Goal: Find specific page/section

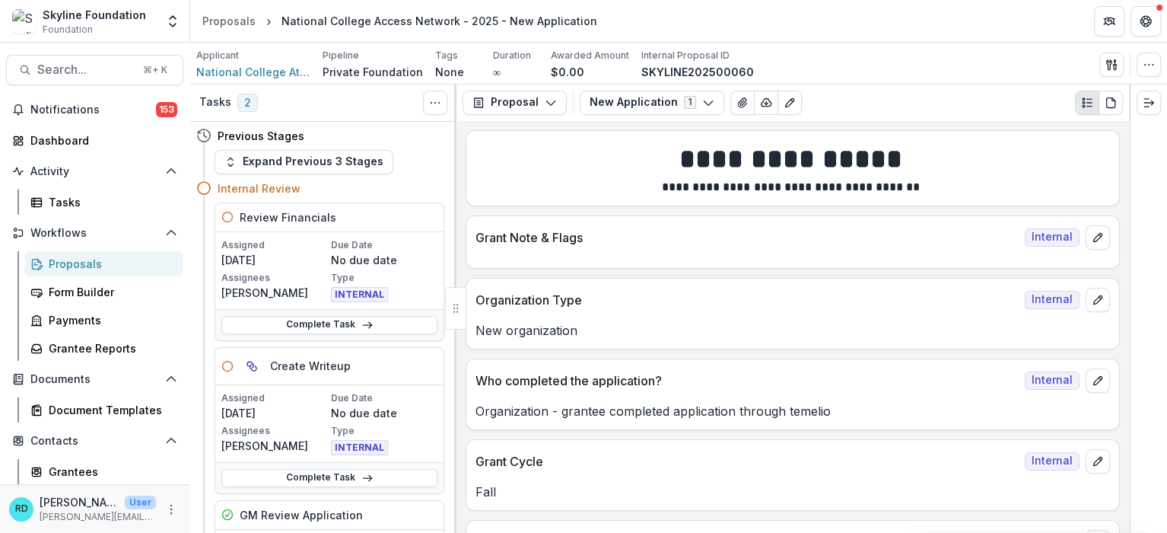
scroll to position [2692, 0]
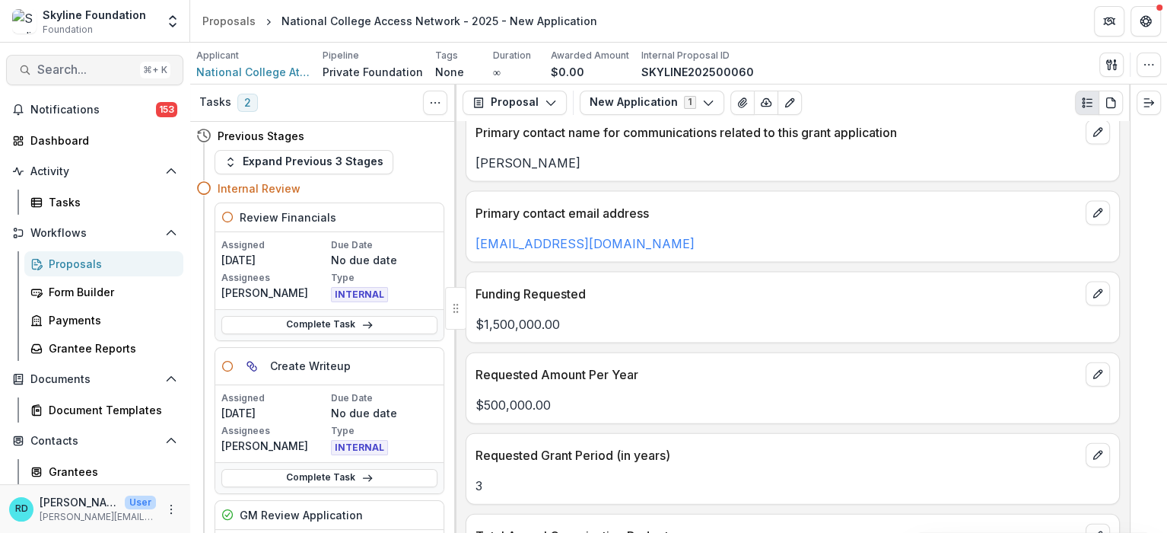
click at [65, 71] on span "Search..." at bounding box center [85, 69] width 97 height 14
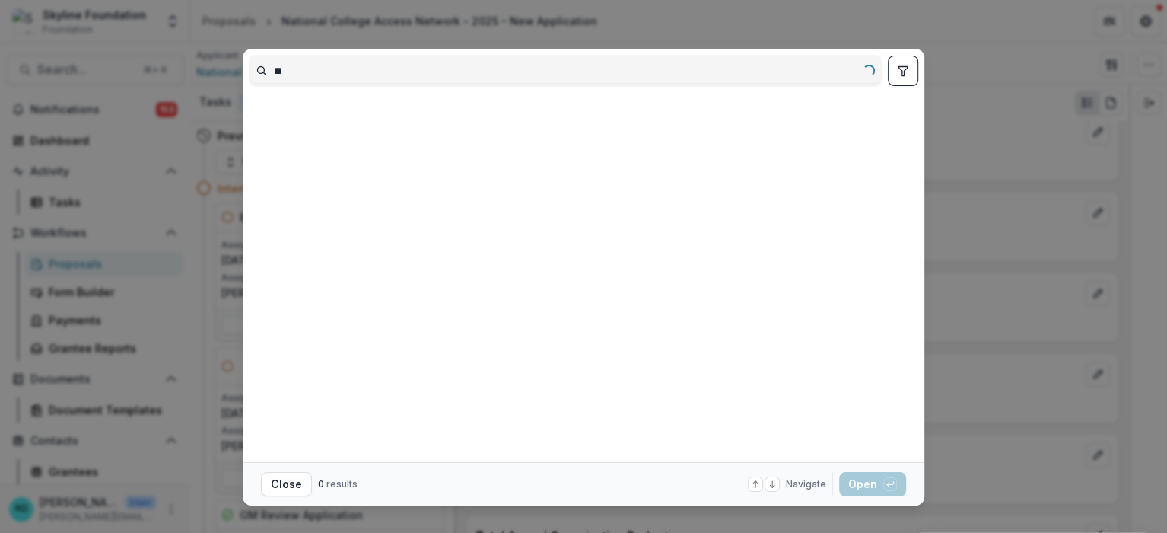
type input "*"
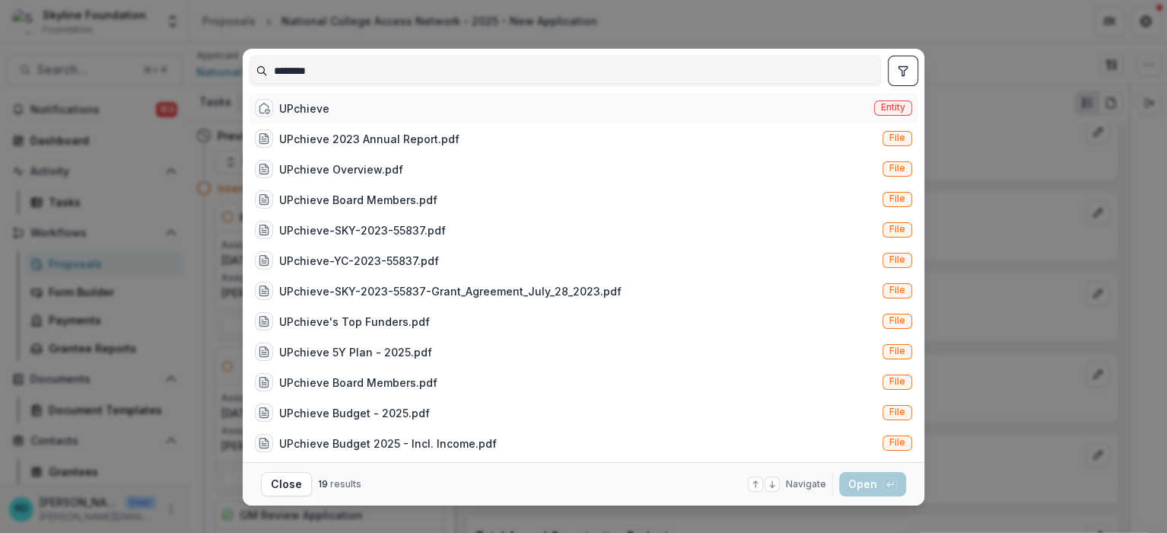
type input "********"
click at [400, 109] on div "UPchieve Entity" at bounding box center [583, 108] width 669 height 30
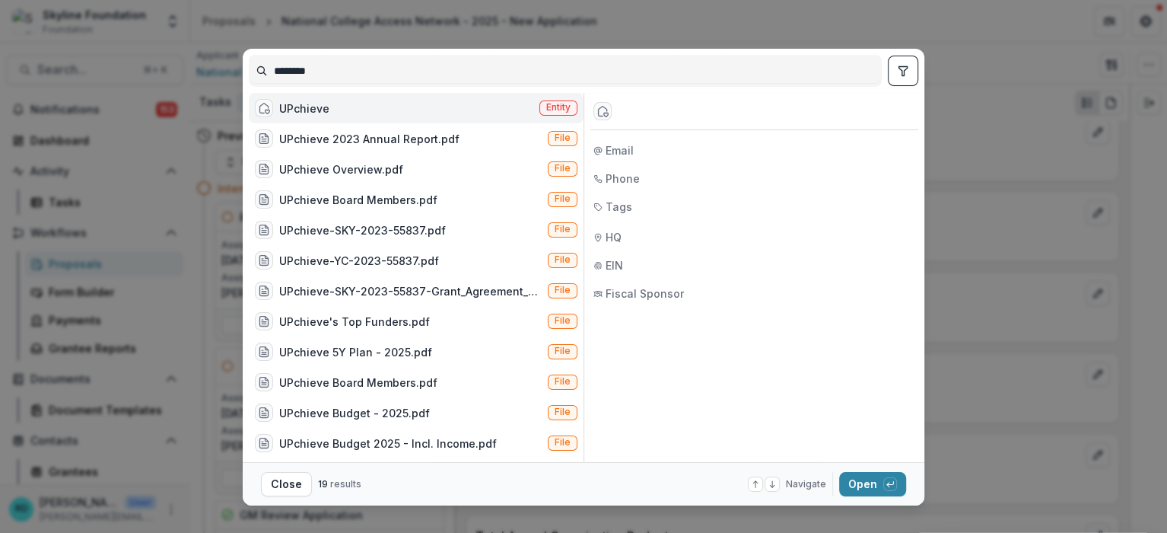
click at [400, 109] on div "UPchieve Entity" at bounding box center [416, 108] width 335 height 30
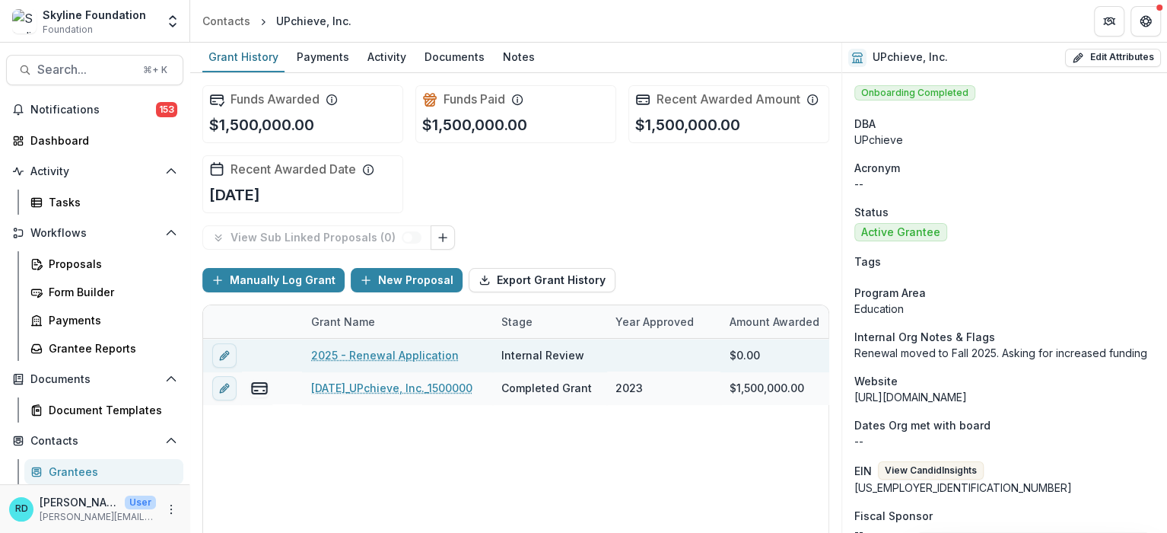
click at [399, 355] on link "2025 - Renewal Application" at bounding box center [385, 355] width 148 height 16
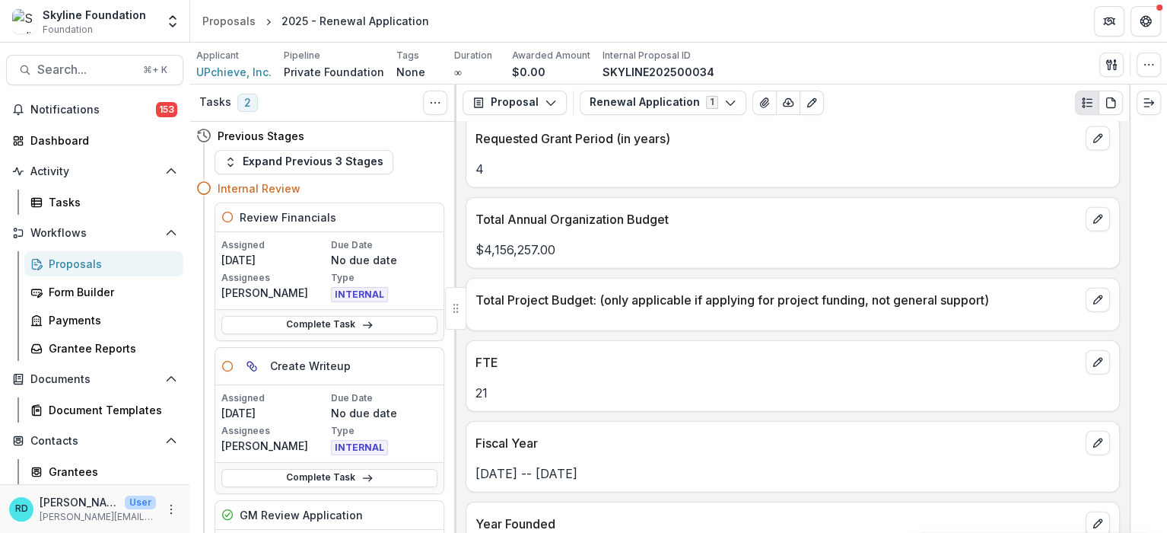
scroll to position [2857, 0]
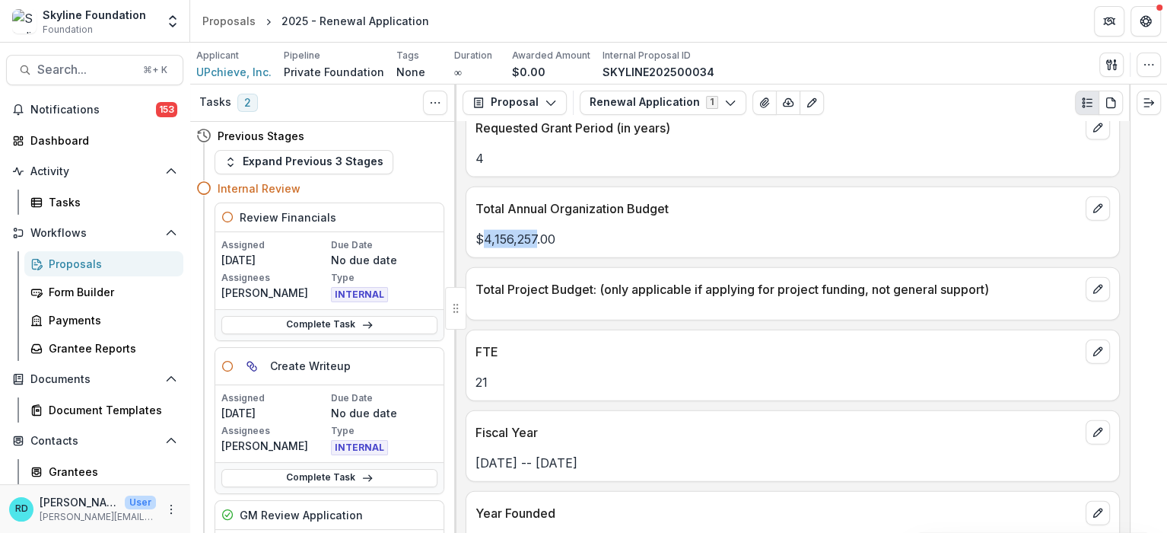
drag, startPoint x: 536, startPoint y: 213, endPoint x: 486, endPoint y: 218, distance: 49.7
click at [486, 230] on p "$4,156,257.00" at bounding box center [792, 239] width 634 height 18
copy p "4,156,257"
drag, startPoint x: 1124, startPoint y: 253, endPoint x: 1124, endPoint y: 266, distance: 12.2
click at [1124, 266] on div "Text Block Internal Grant Note & Flags Internal Who completed the application? …" at bounding box center [792, 327] width 673 height 412
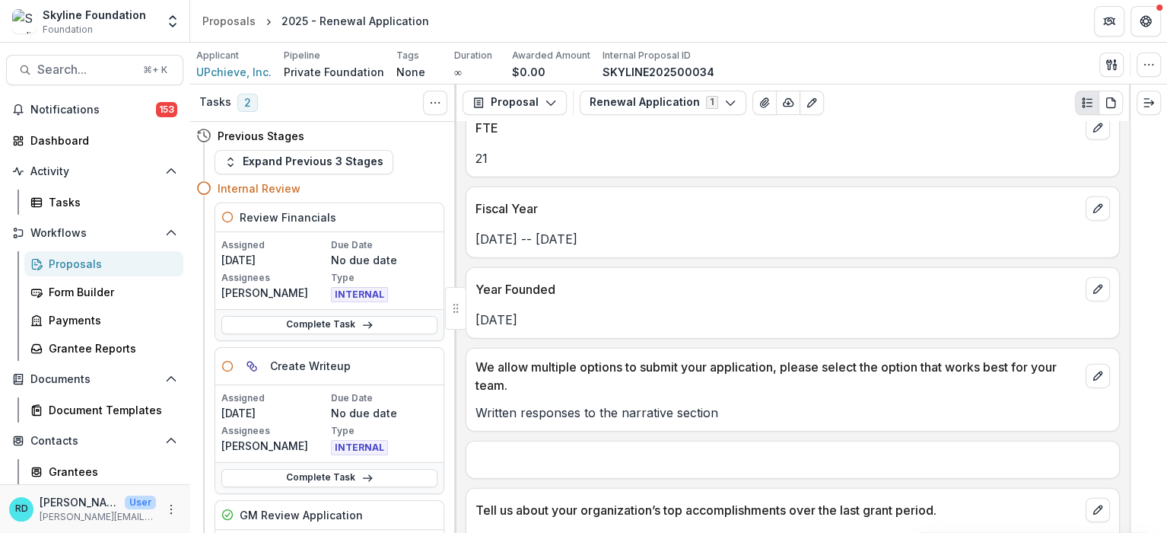
scroll to position [3195, 0]
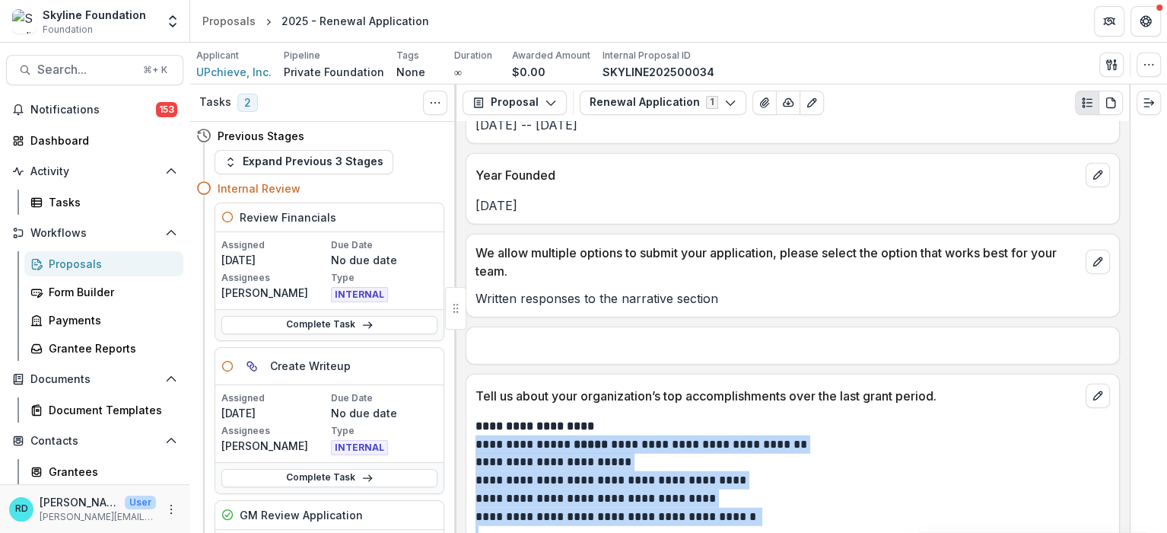
drag, startPoint x: 889, startPoint y: 413, endPoint x: 473, endPoint y: 419, distance: 416.2
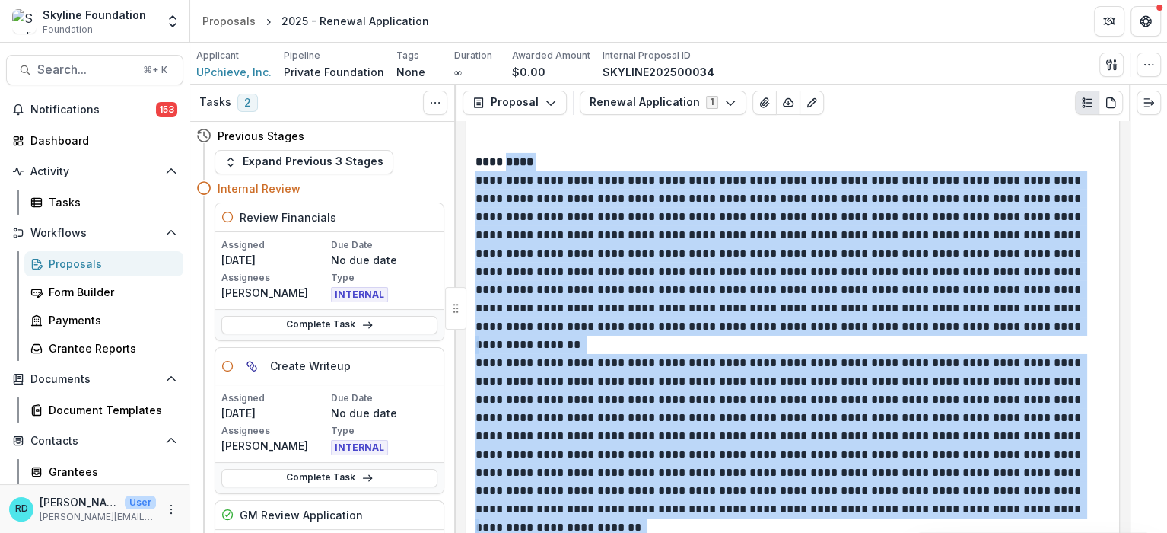
scroll to position [4253, 0]
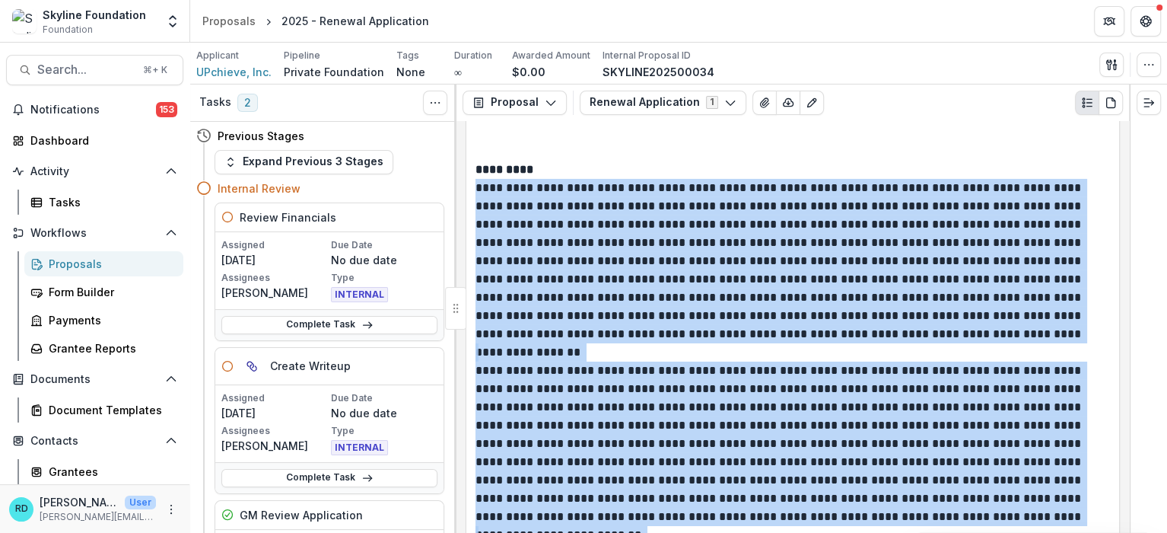
drag, startPoint x: 870, startPoint y: 416, endPoint x: 470, endPoint y: 164, distance: 472.6
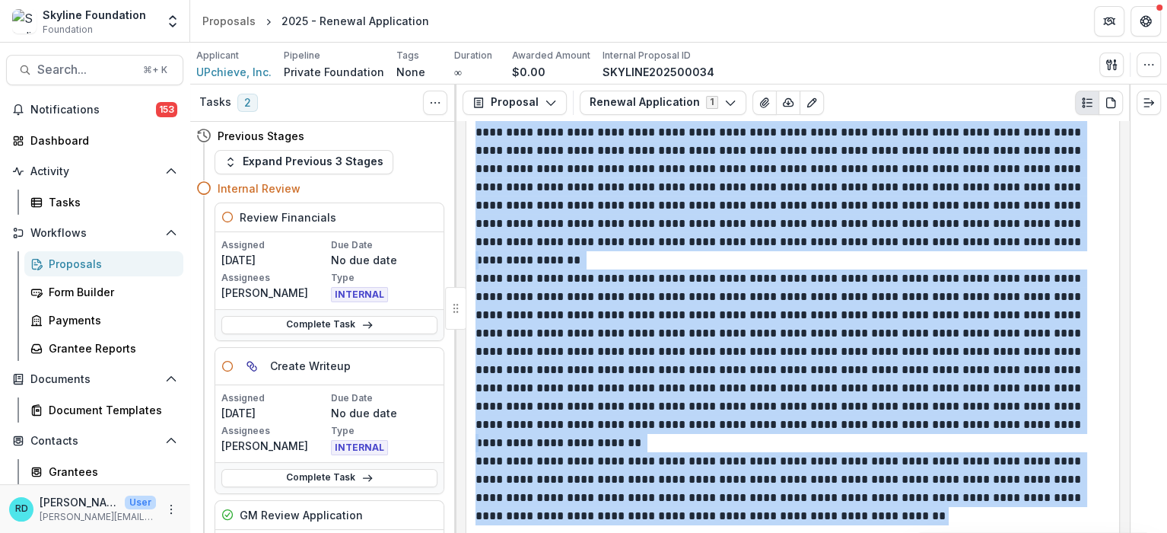
scroll to position [4314, 0]
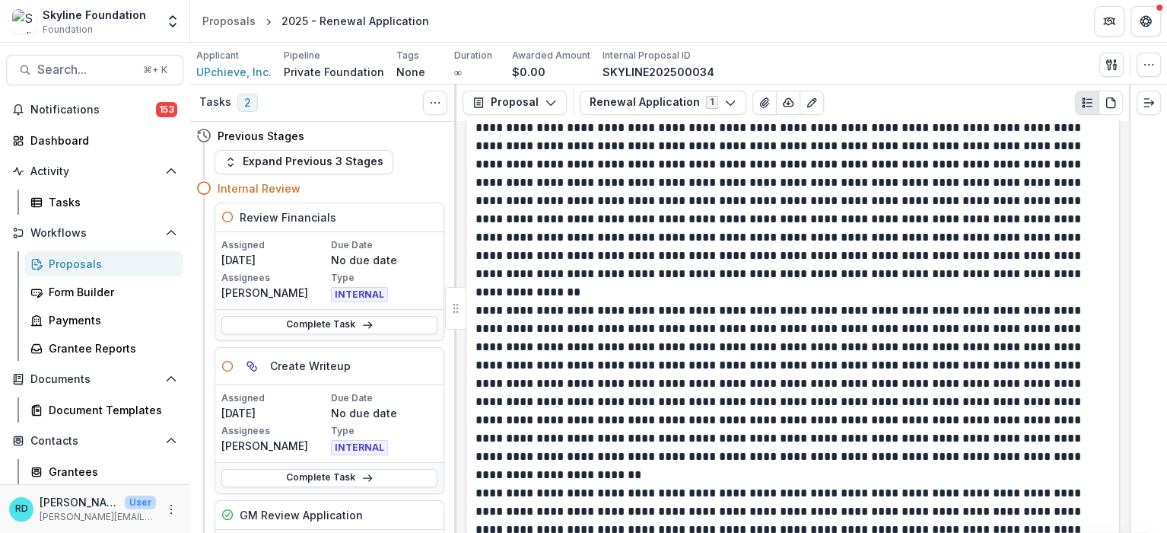
click at [659, 283] on p at bounding box center [792, 292] width 634 height 18
drag, startPoint x: 1128, startPoint y: 318, endPoint x: 1127, endPoint y: 340, distance: 22.1
click at [1127, 340] on div "Tasks 2 Show Cancelled Tasks Previous Stages Expand Previous 3 Stages Internal …" at bounding box center [678, 308] width 977 height 448
click at [962, 317] on p "**********" at bounding box center [790, 383] width 631 height 164
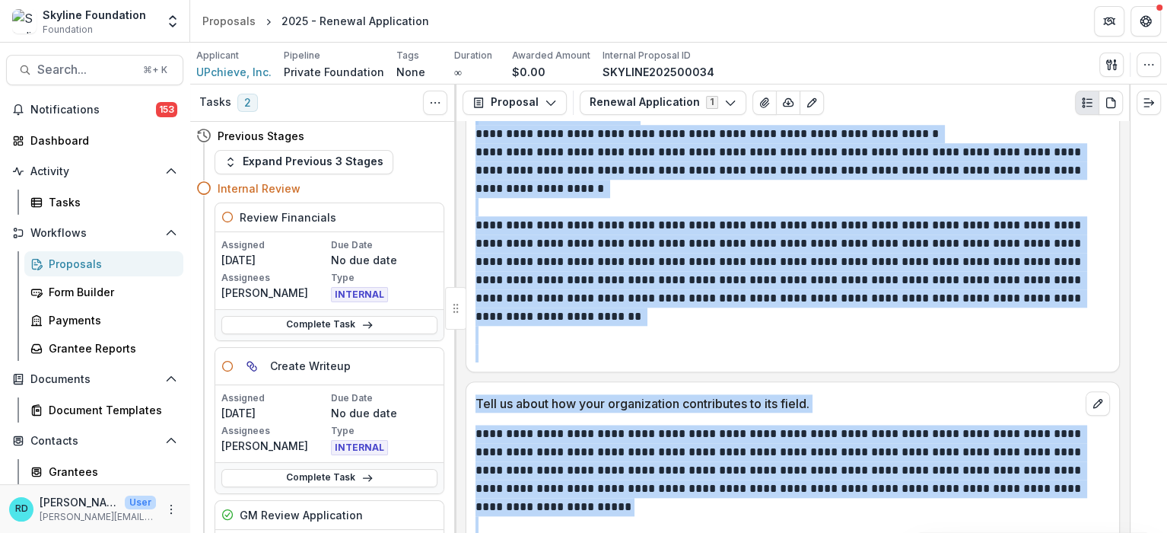
scroll to position [5904, 0]
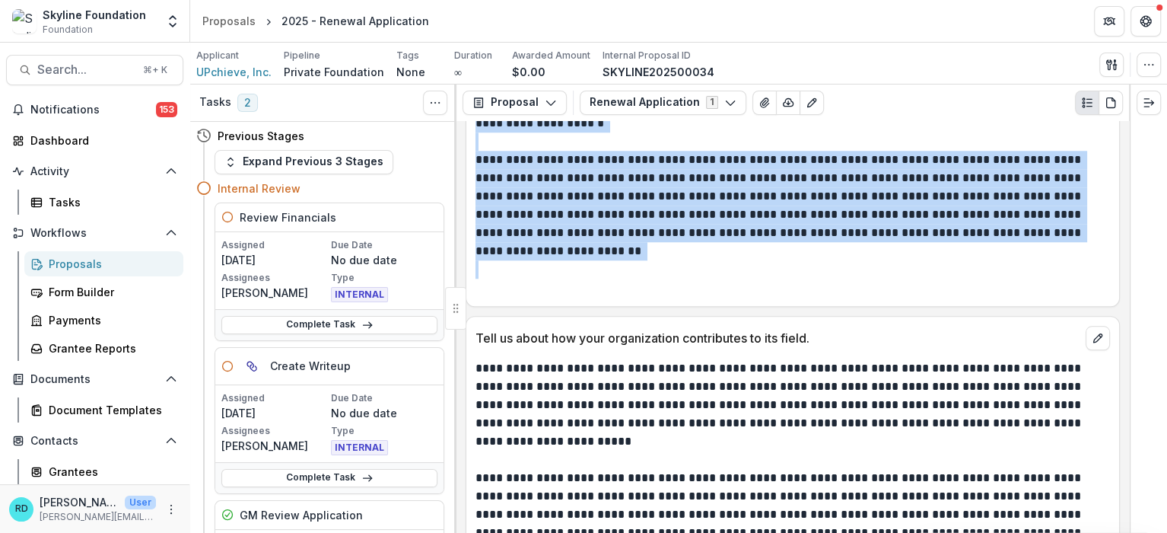
drag, startPoint x: 476, startPoint y: 156, endPoint x: 635, endPoint y: 274, distance: 198.0
copy div "**********"
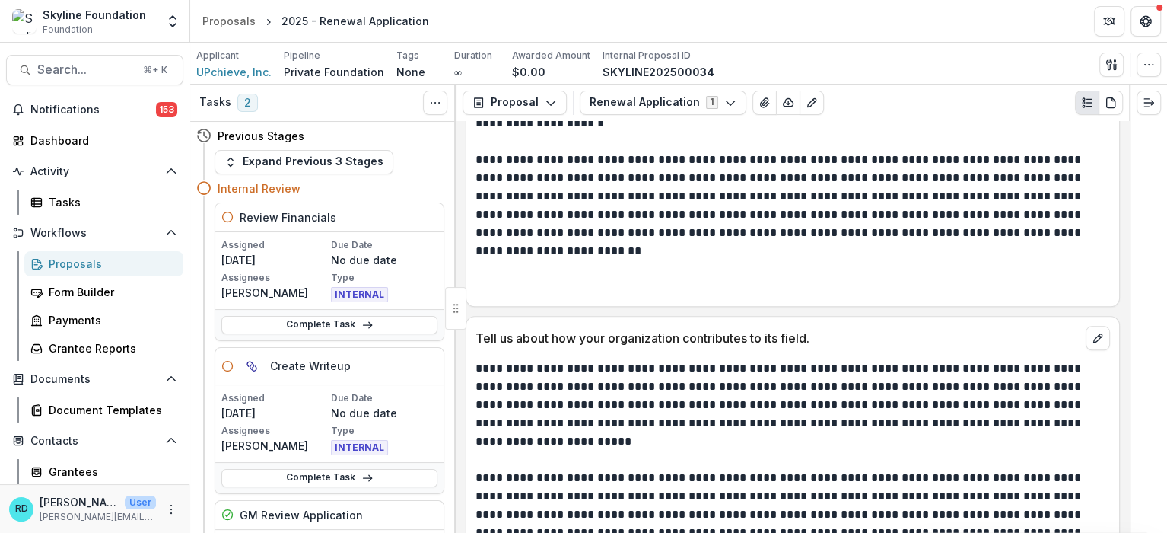
click at [901, 370] on p "**********" at bounding box center [790, 404] width 631 height 91
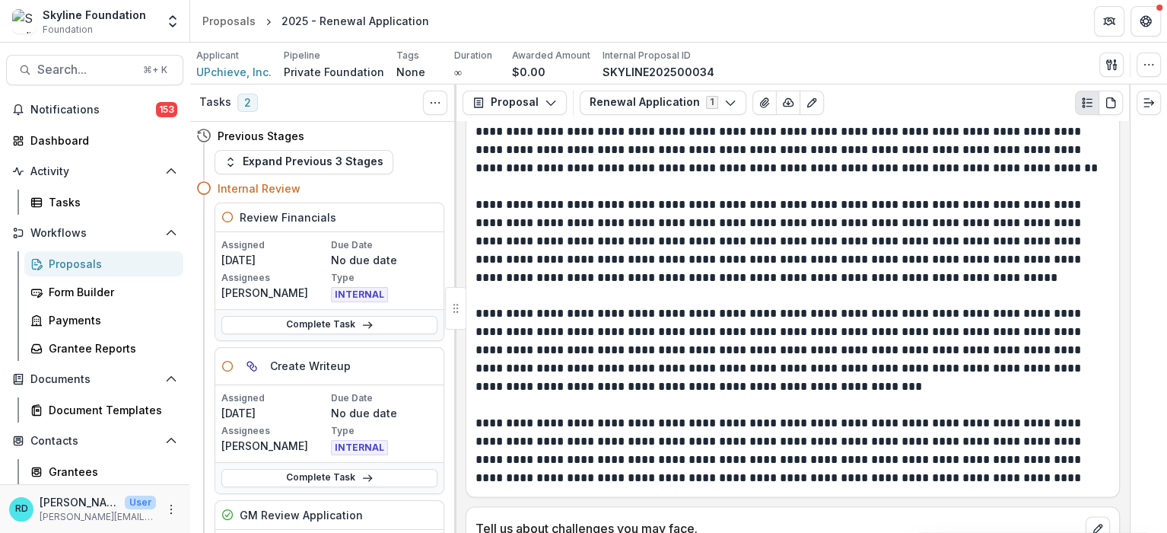
scroll to position [6399, 0]
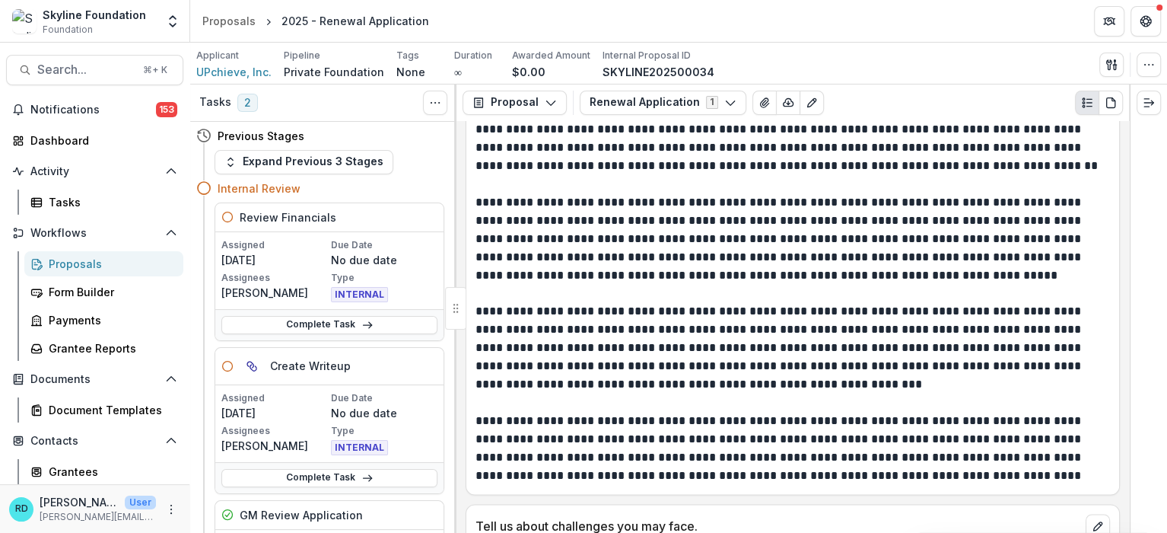
click at [768, 352] on p "**********" at bounding box center [790, 347] width 631 height 91
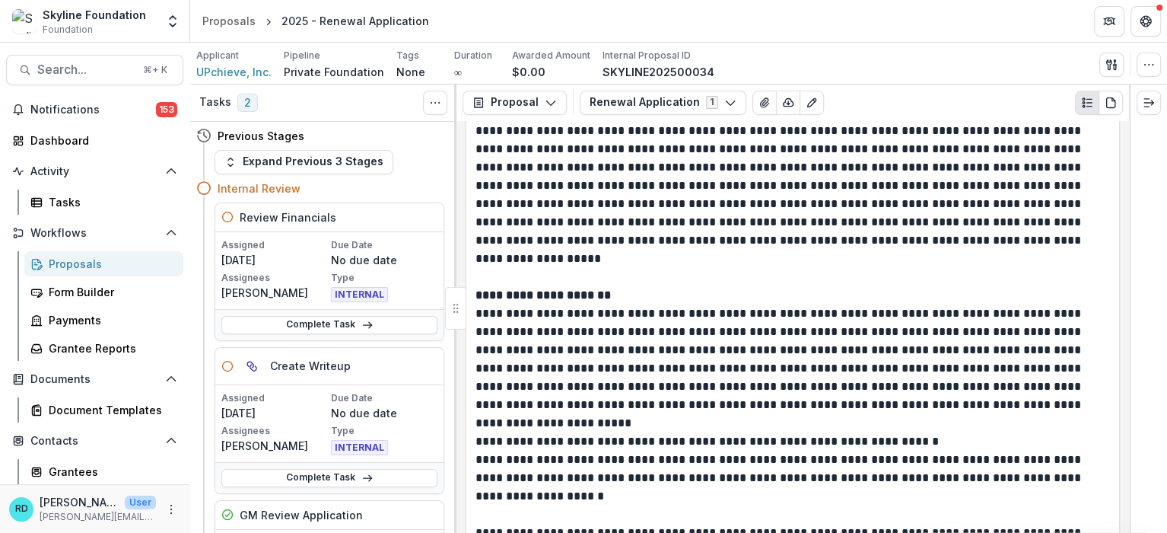
scroll to position [5446, 0]
